Goal: Transaction & Acquisition: Purchase product/service

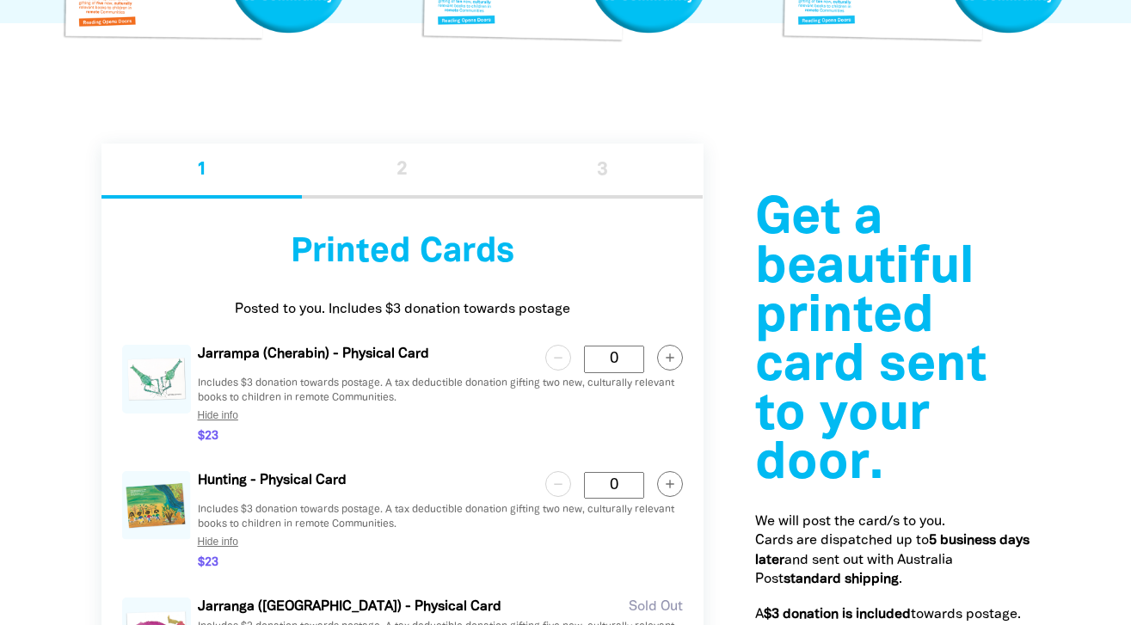
scroll to position [1807, 0]
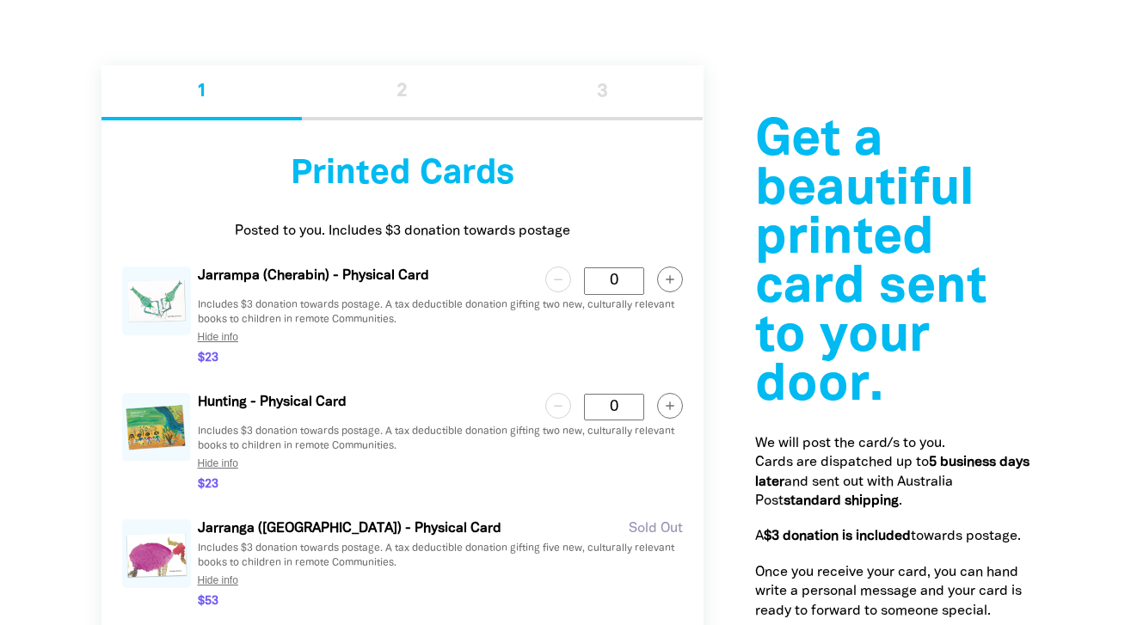
click at [226, 460] on button "Hide info" at bounding box center [218, 464] width 54 height 26
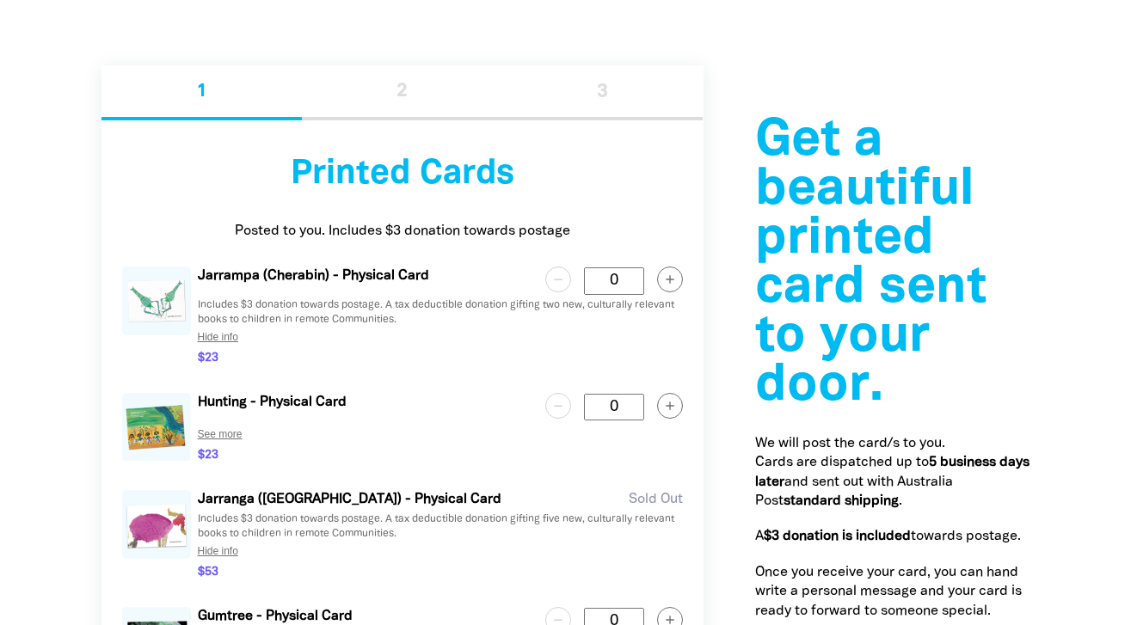
click at [225, 437] on button "See more" at bounding box center [220, 434] width 58 height 26
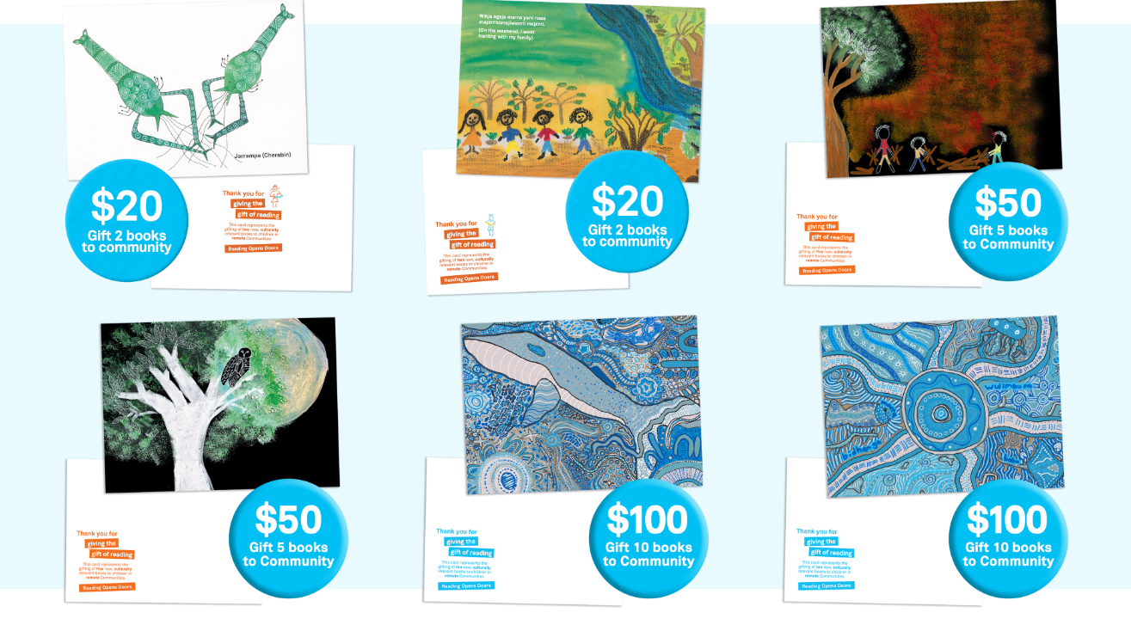
scroll to position [1164, 0]
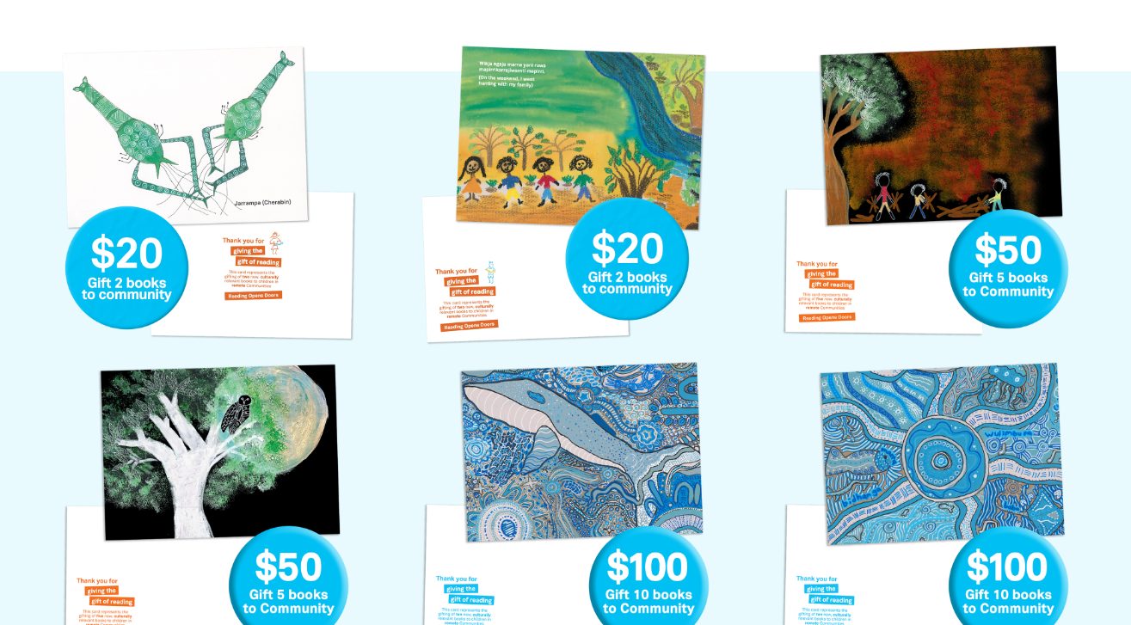
click at [485, 176] on link "Hunting with my Family Gift Card" at bounding box center [565, 195] width 308 height 308
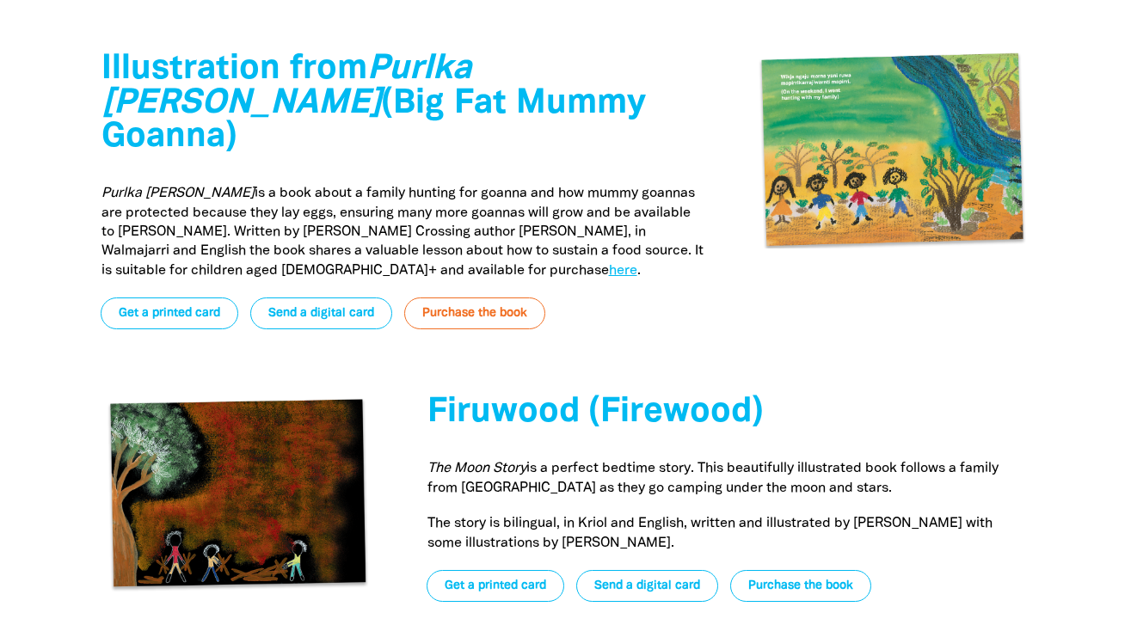
scroll to position [4883, 0]
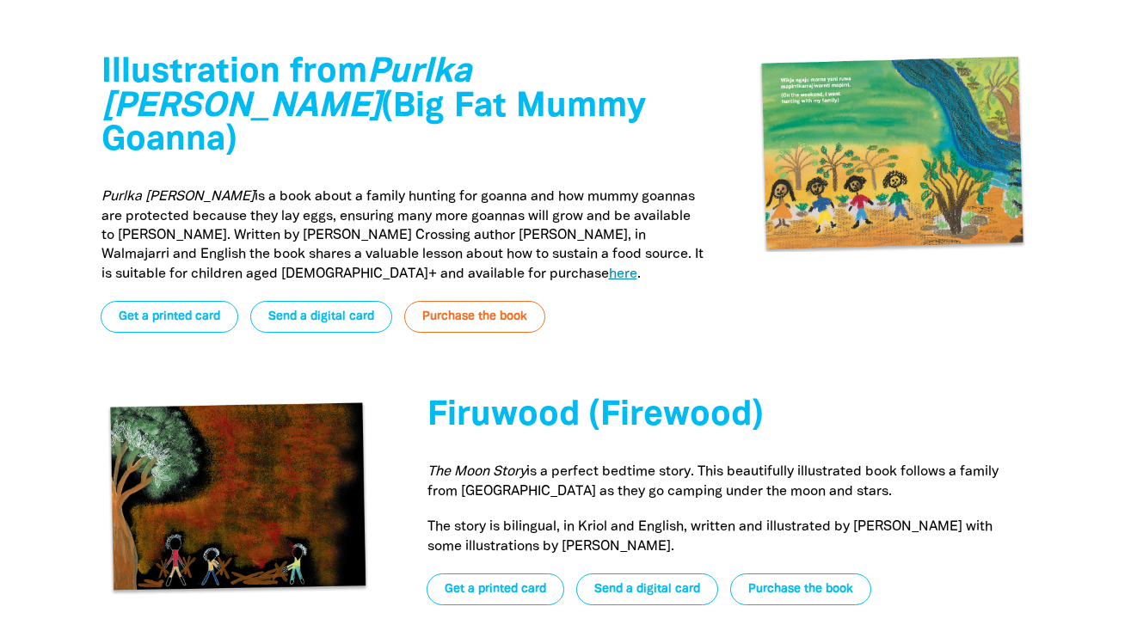
click at [609, 268] on link "here" at bounding box center [623, 274] width 28 height 12
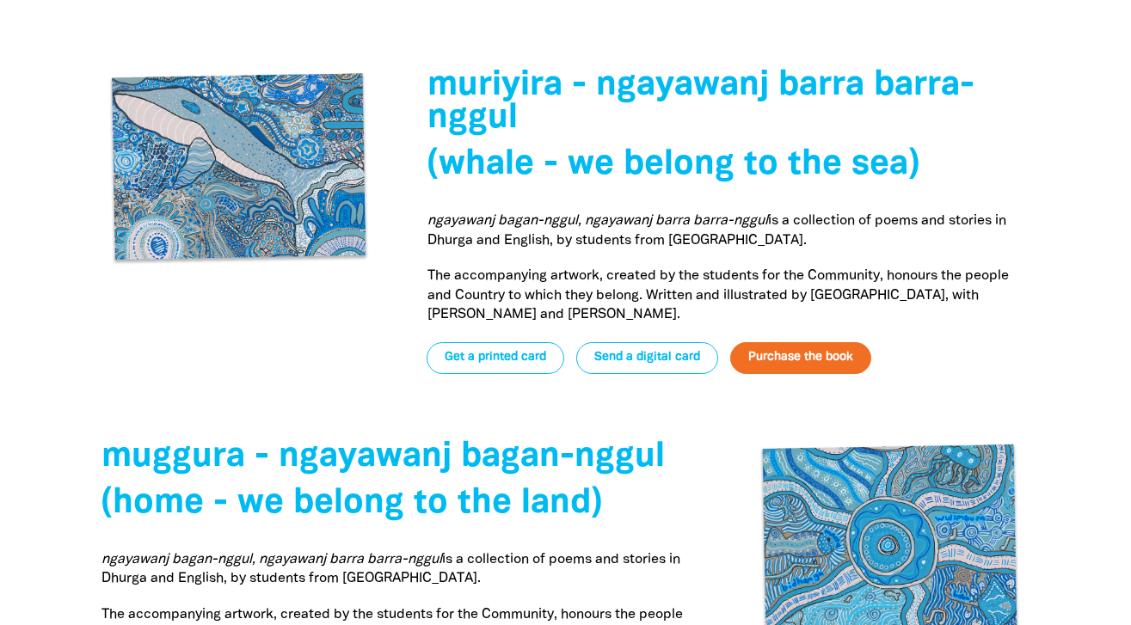
scroll to position [5754, 0]
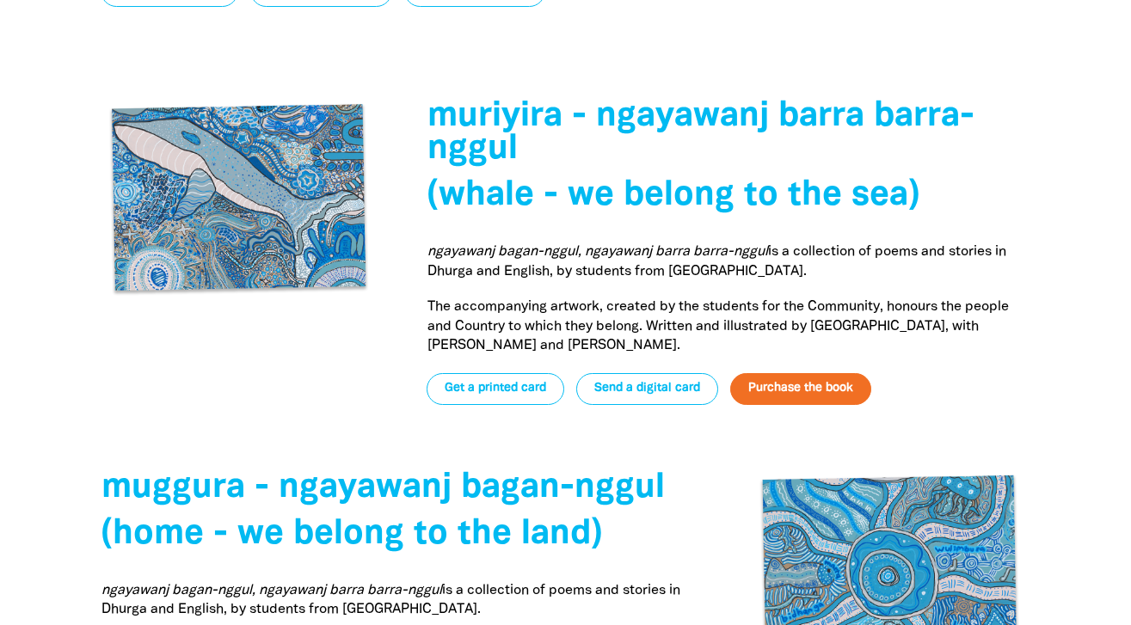
click at [783, 373] on link "Purchase the book" at bounding box center [800, 389] width 141 height 32
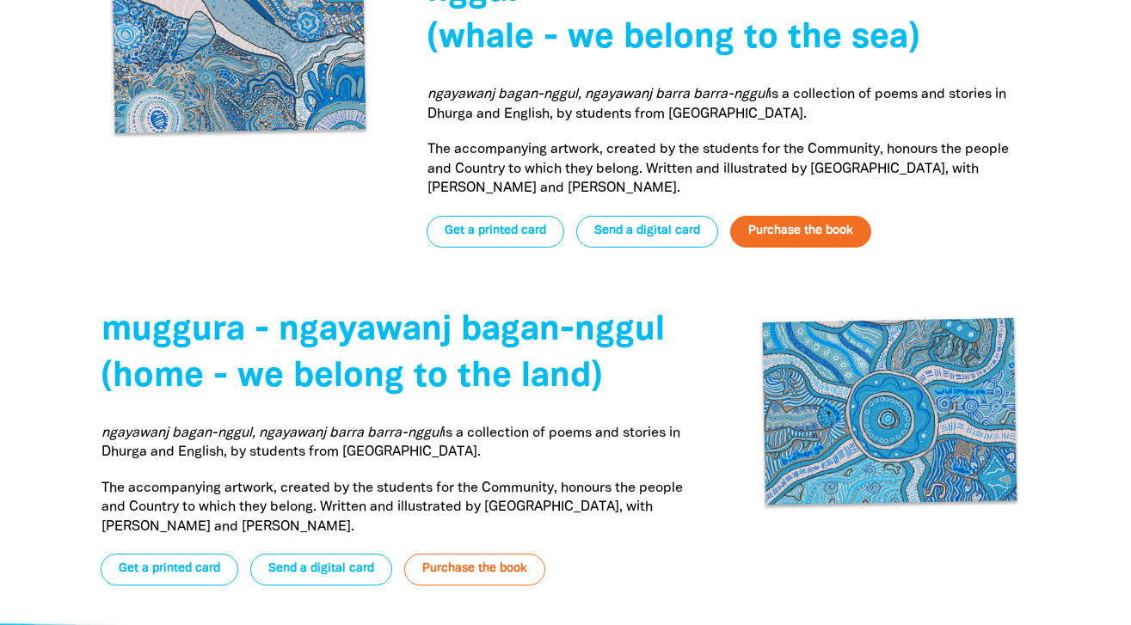
scroll to position [6028, 0]
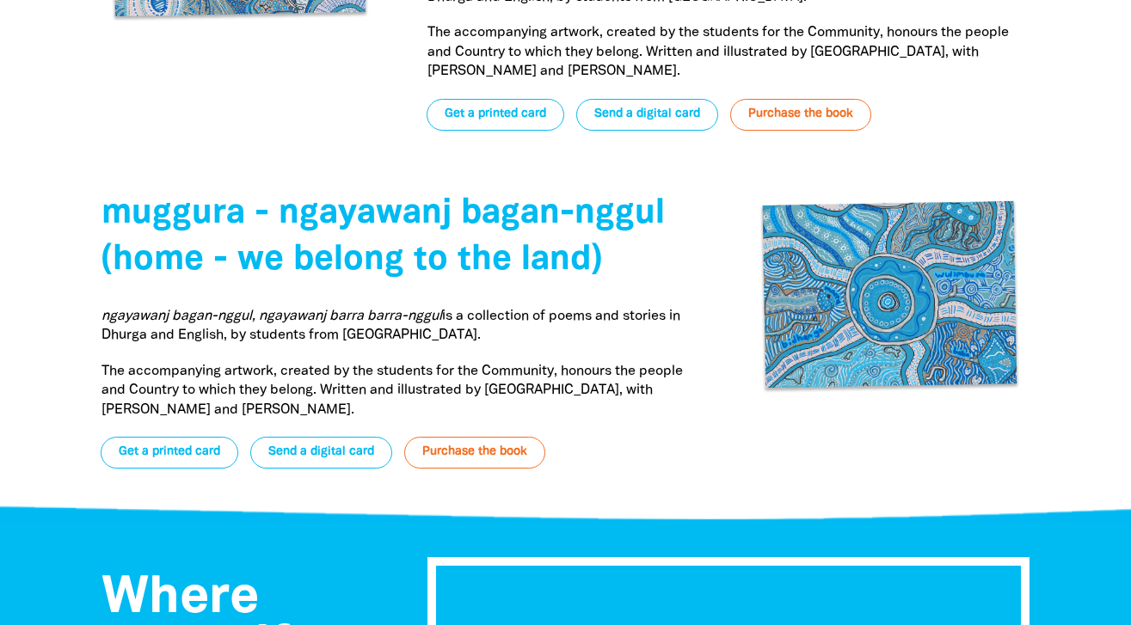
click at [830, 299] on img at bounding box center [892, 296] width 275 height 196
click at [488, 437] on link "Purchase the book" at bounding box center [474, 453] width 141 height 32
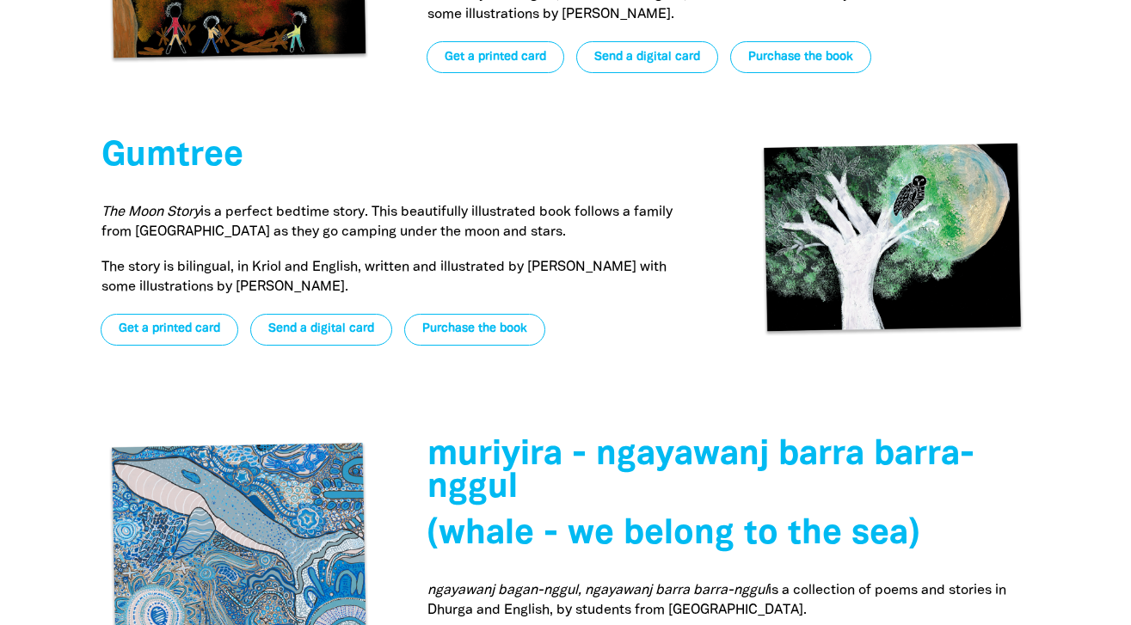
scroll to position [5183, 0]
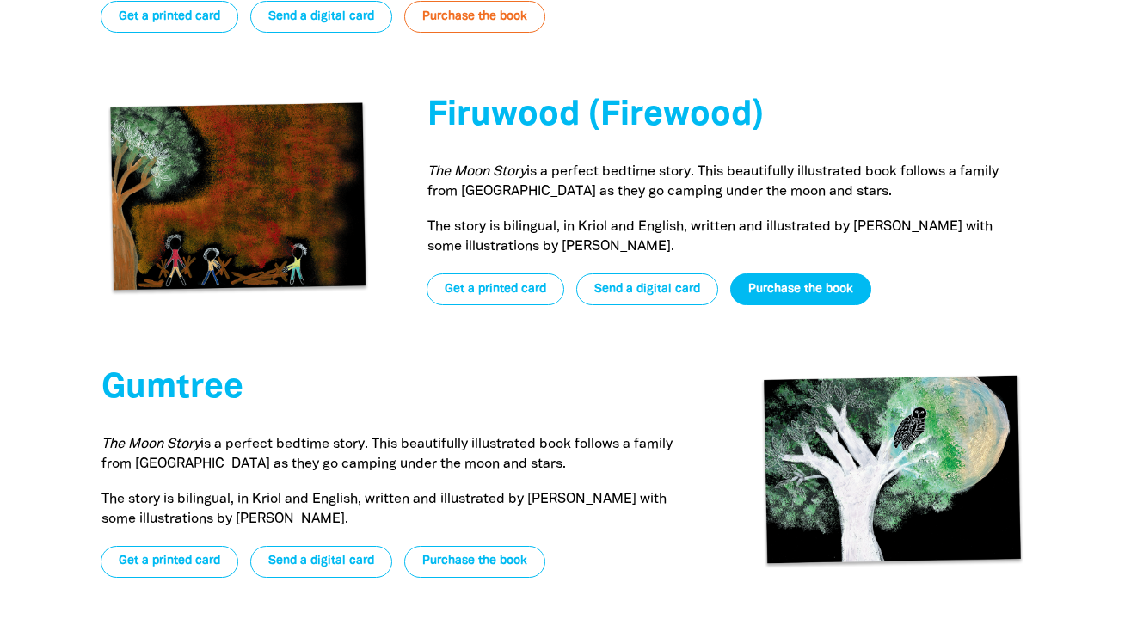
click at [795, 273] on link "Purchase the book" at bounding box center [800, 289] width 141 height 32
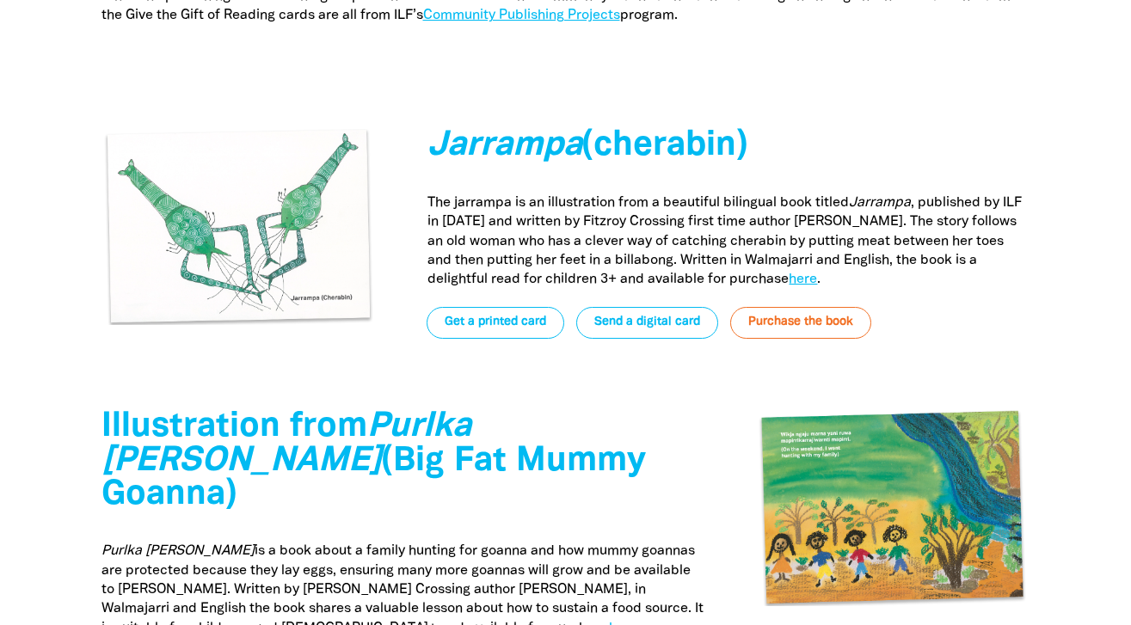
scroll to position [4525, 0]
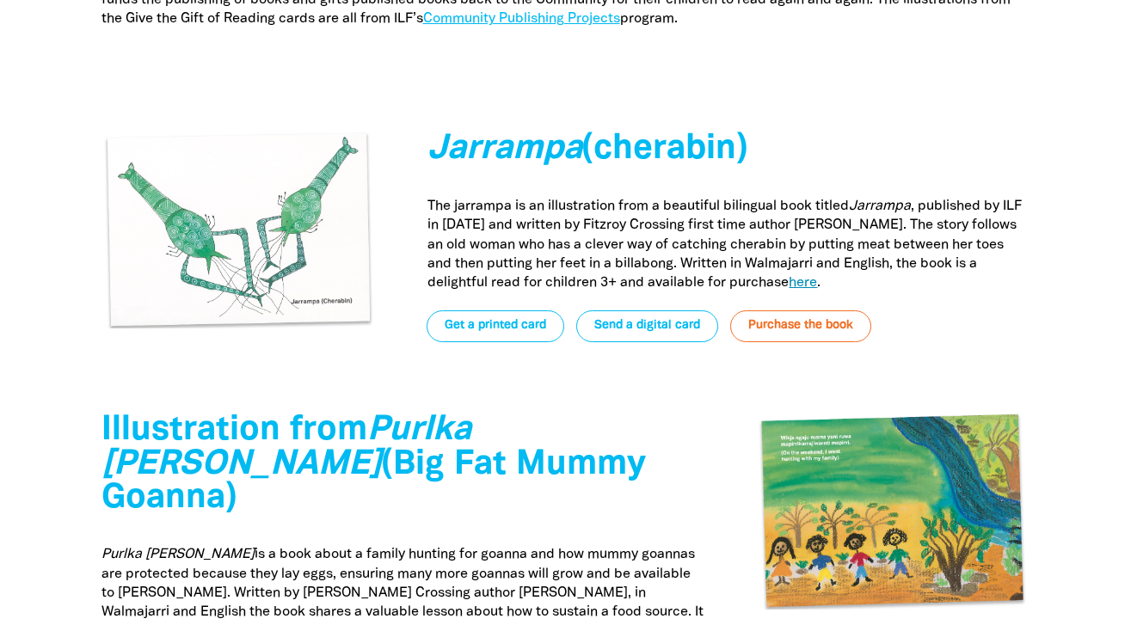
click at [788, 280] on link "here" at bounding box center [802, 283] width 28 height 12
click at [935, 462] on img at bounding box center [892, 512] width 275 height 196
click at [904, 455] on img at bounding box center [892, 512] width 275 height 196
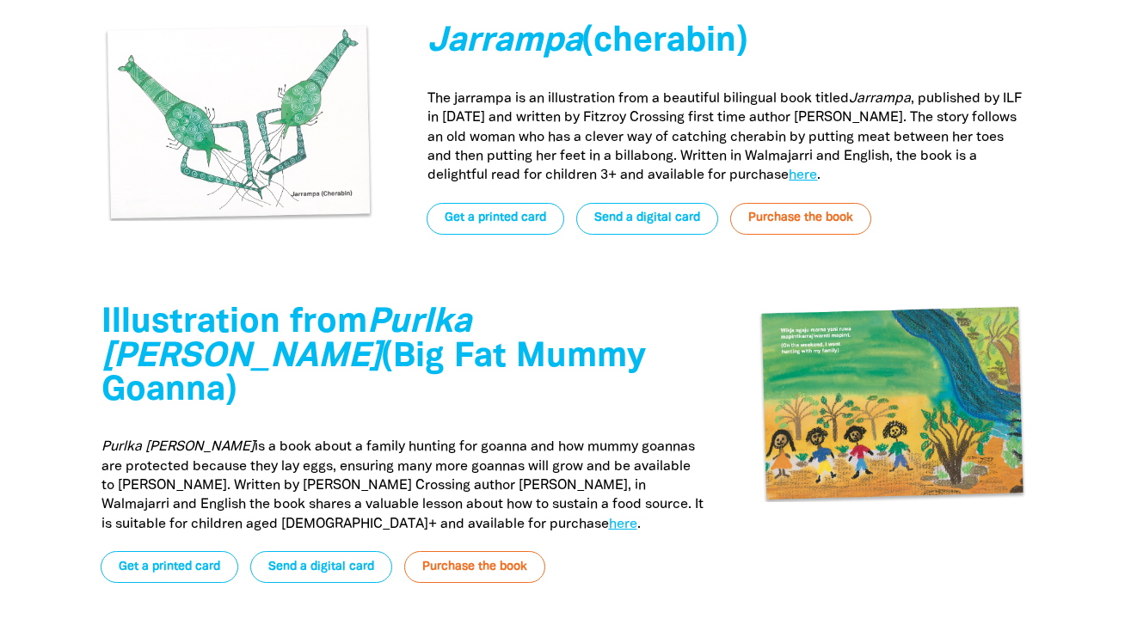
scroll to position [4636, 0]
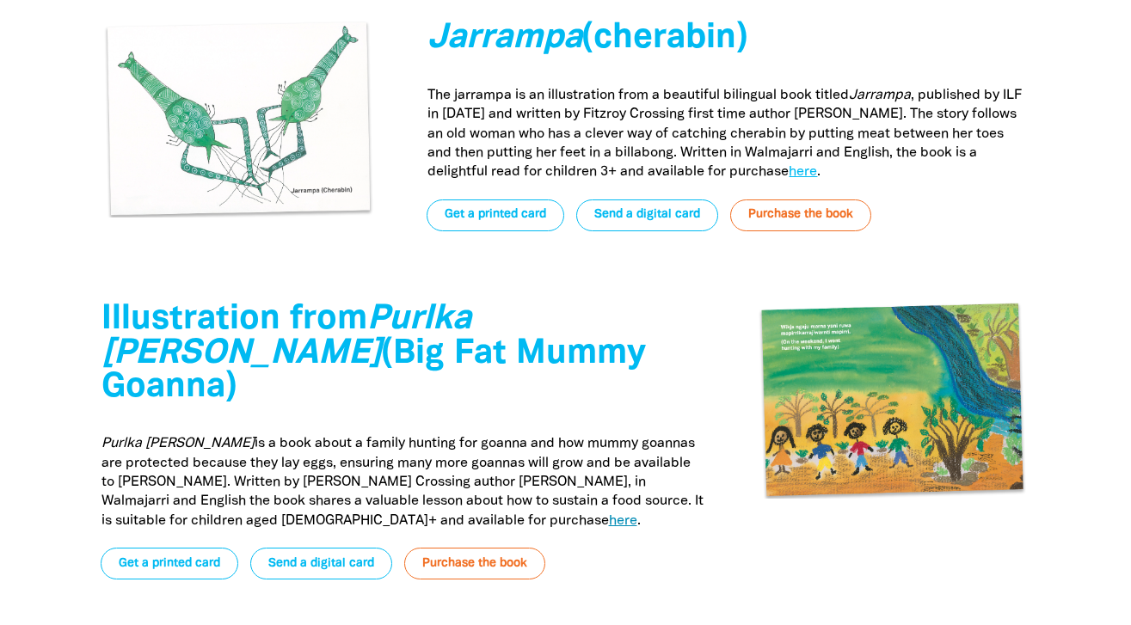
click at [609, 515] on link "here" at bounding box center [623, 521] width 28 height 12
click at [150, 548] on link "Get a printed card" at bounding box center [170, 564] width 138 height 32
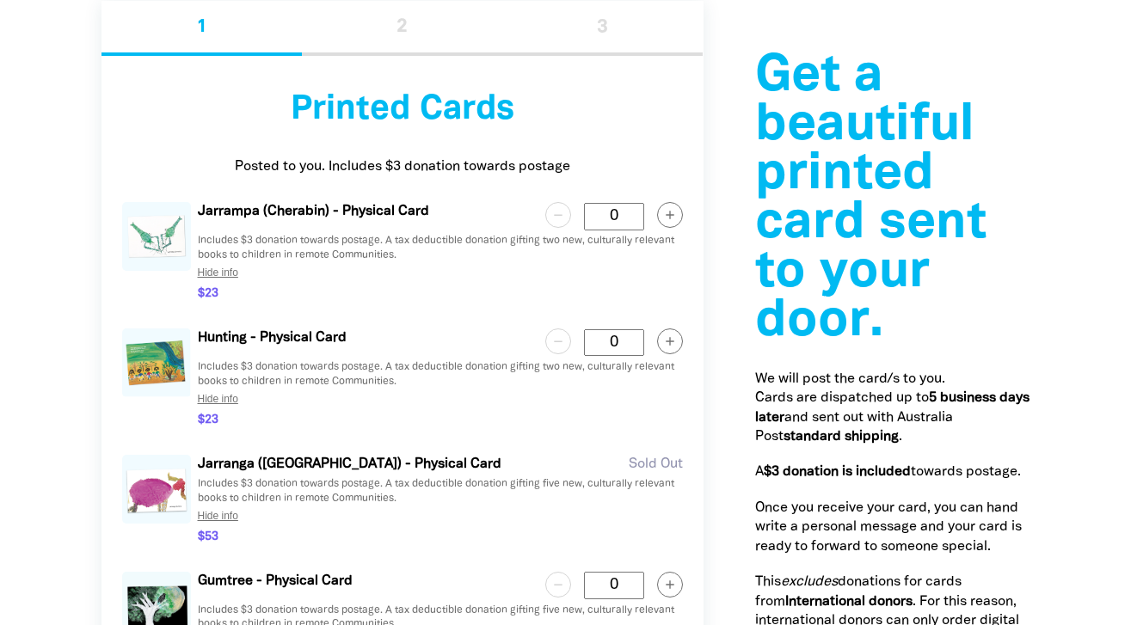
click at [670, 334] on circle "button" at bounding box center [669, 340] width 25 height 25
type Card "1"
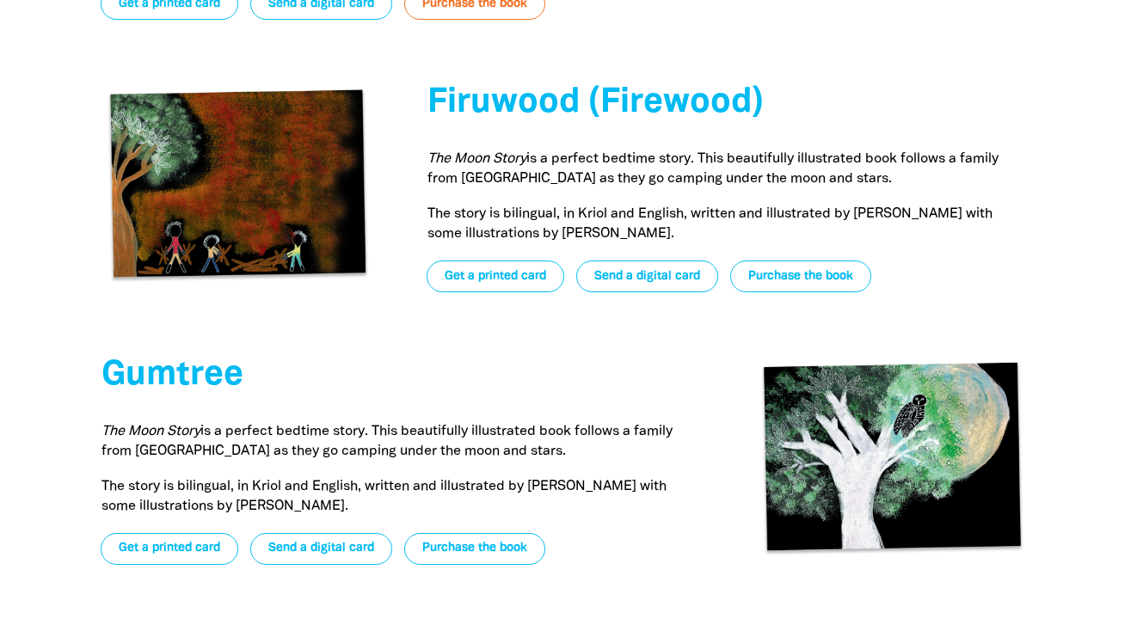
scroll to position [5199, 0]
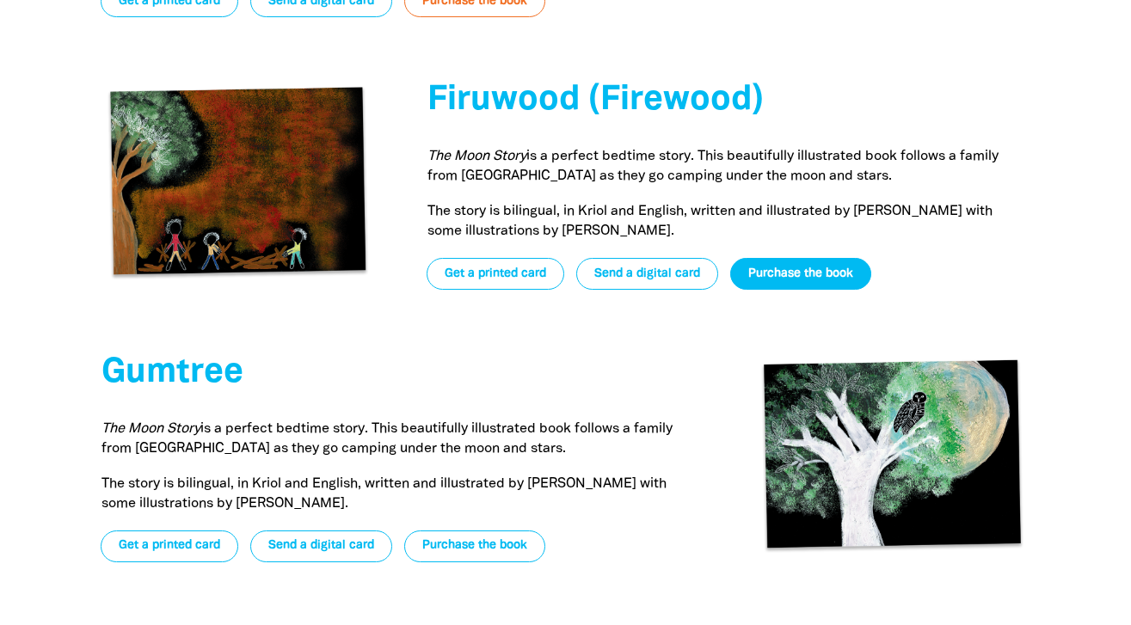
click at [782, 258] on link "Purchase the book" at bounding box center [800, 274] width 141 height 32
click at [769, 258] on link "Purchase the book" at bounding box center [800, 274] width 141 height 32
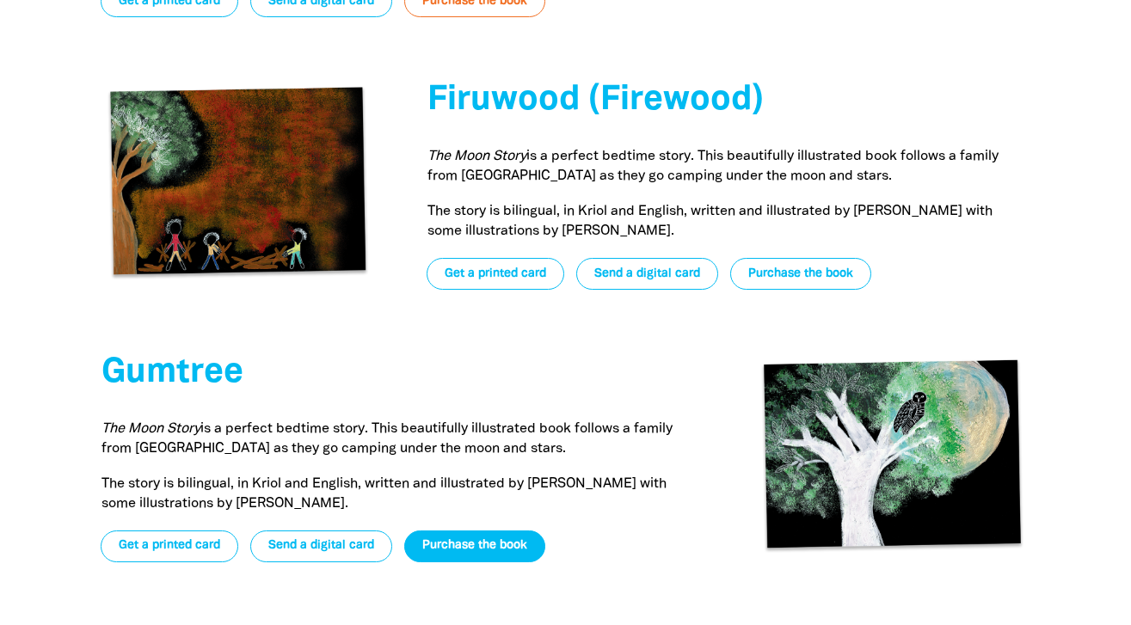
click at [496, 531] on link "Purchase the book" at bounding box center [474, 547] width 141 height 32
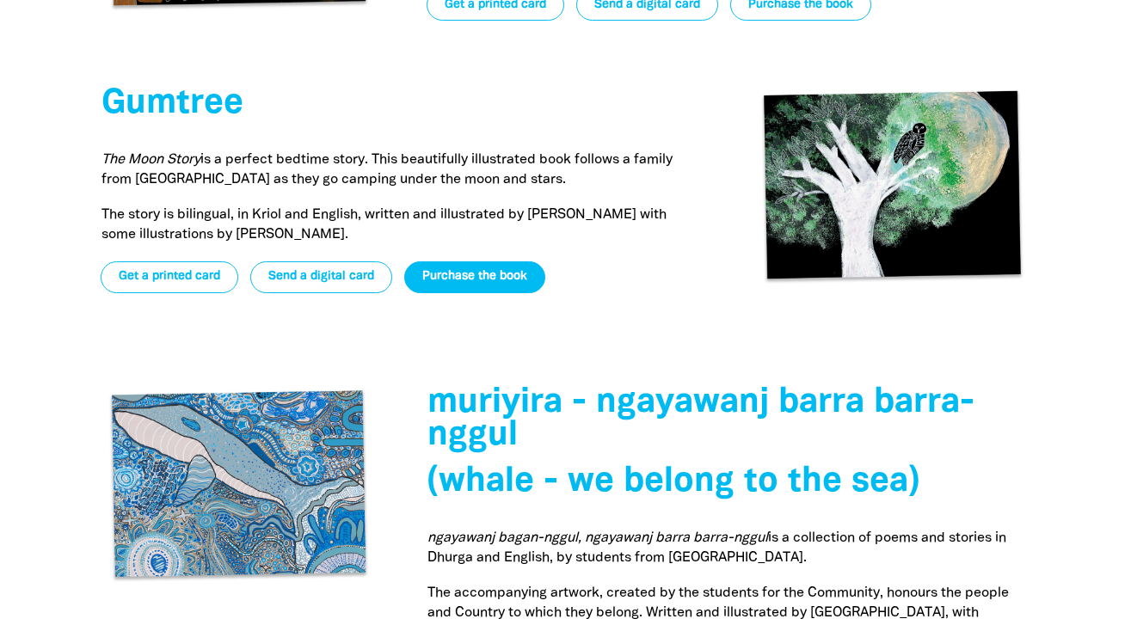
scroll to position [5469, 0]
